Goal: Find specific page/section: Find specific page/section

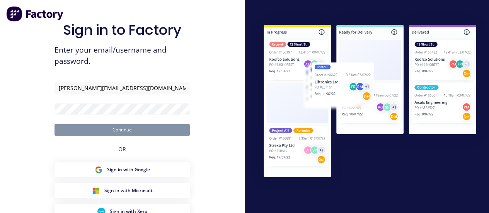
type input "[PERSON_NAME][EMAIL_ADDRESS][DOMAIN_NAME]"
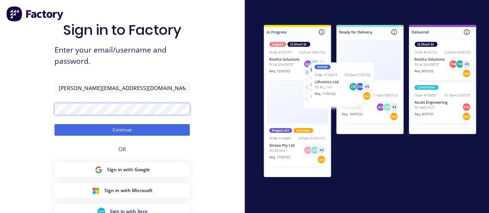
click at [55, 124] on button "Continue" at bounding box center [122, 130] width 135 height 12
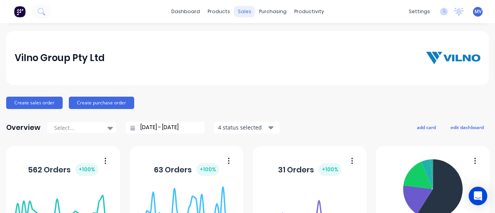
click at [235, 9] on div "sales" at bounding box center [244, 12] width 21 height 12
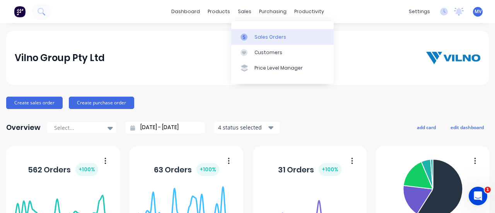
click at [264, 37] on div "Sales Orders" at bounding box center [270, 37] width 32 height 7
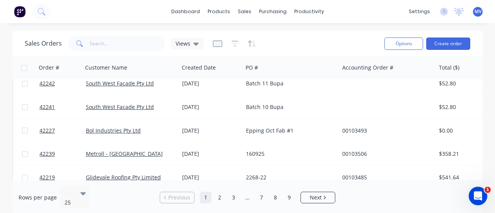
scroll to position [489, 0]
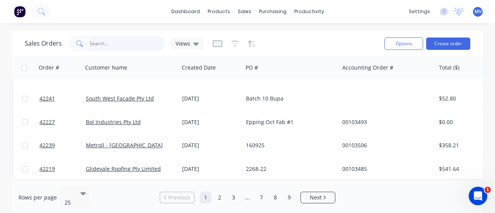
click at [102, 41] on input "text" at bounding box center [127, 43] width 75 height 15
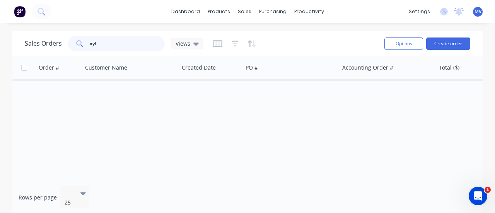
scroll to position [0, 0]
click at [247, 10] on div "sales" at bounding box center [244, 12] width 21 height 12
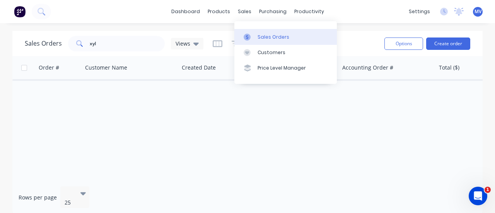
click at [272, 34] on div "Sales Orders" at bounding box center [274, 37] width 32 height 7
click at [275, 38] on div "Sales Orders" at bounding box center [274, 37] width 32 height 7
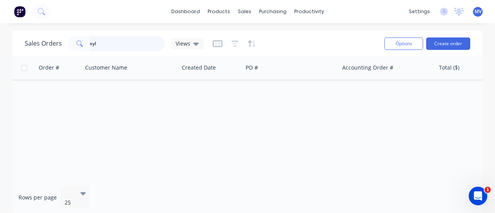
click at [140, 44] on input "xyl" at bounding box center [127, 43] width 75 height 15
type input "x"
